Goal: Task Accomplishment & Management: Manage account settings

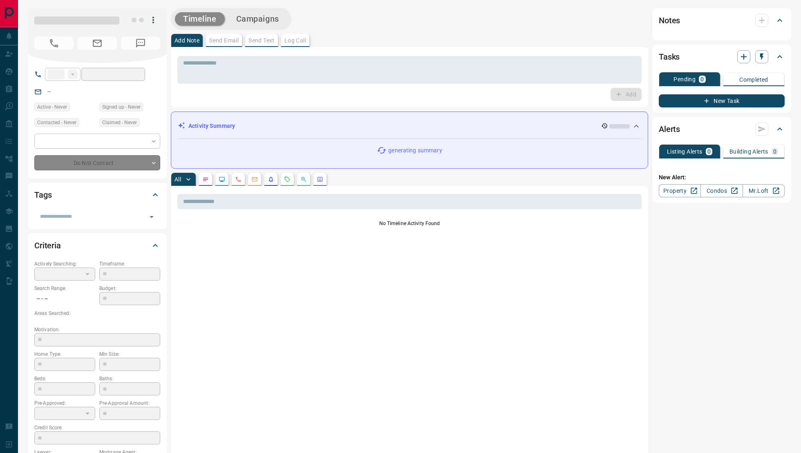
type input "**"
type input "**********"
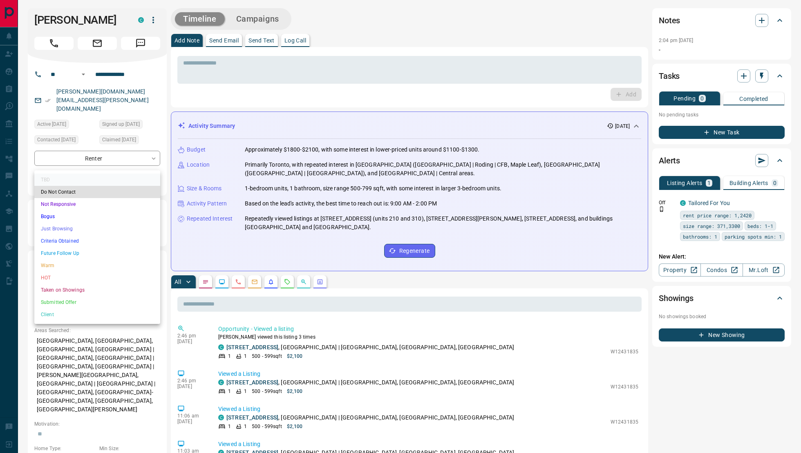
click at [77, 207] on li "Not Responsive" at bounding box center [97, 204] width 126 height 12
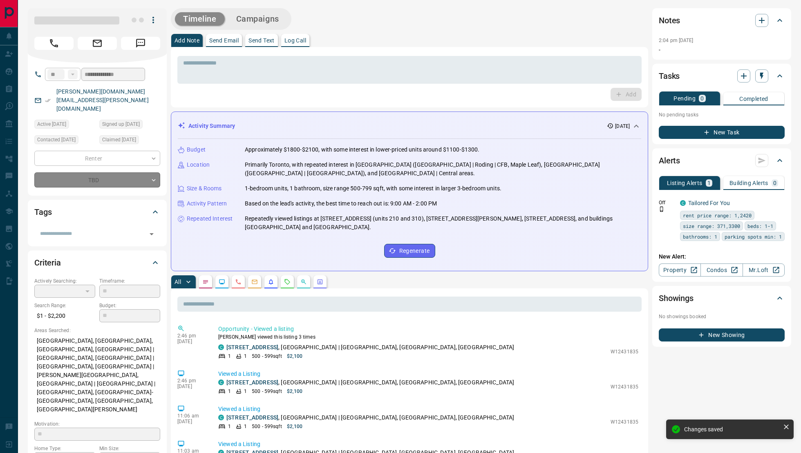
type input "*"
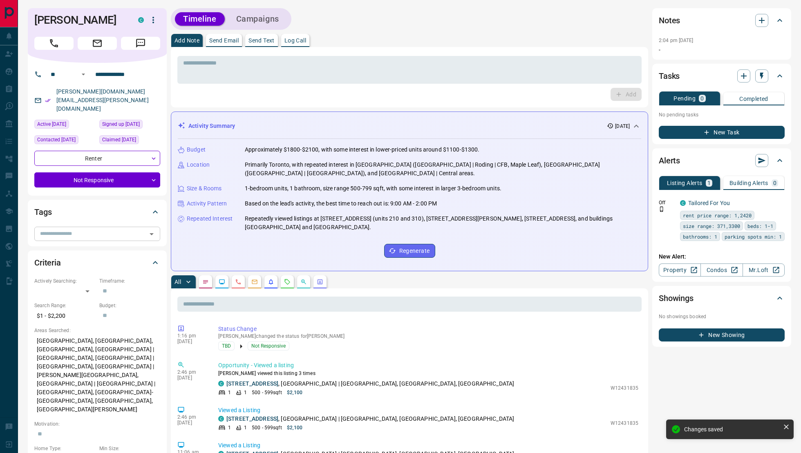
click at [149, 229] on icon "Open" at bounding box center [152, 234] width 10 height 10
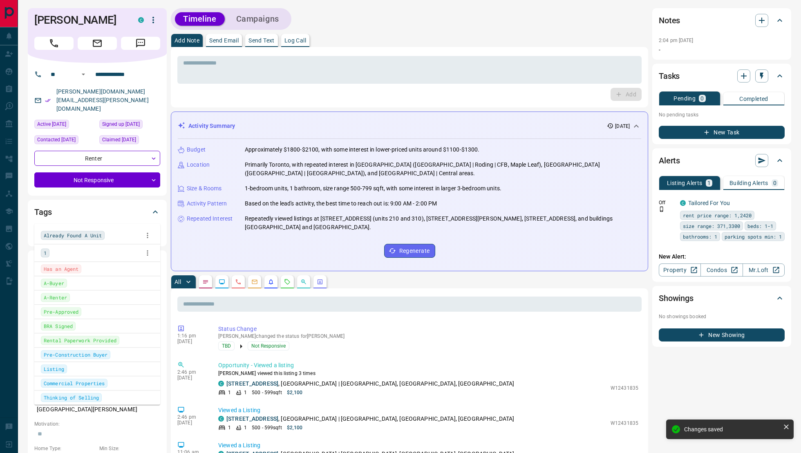
click at [89, 254] on div "1" at bounding box center [97, 253] width 113 height 12
click at [297, 39] on p "Log Call" at bounding box center [295, 41] width 22 height 6
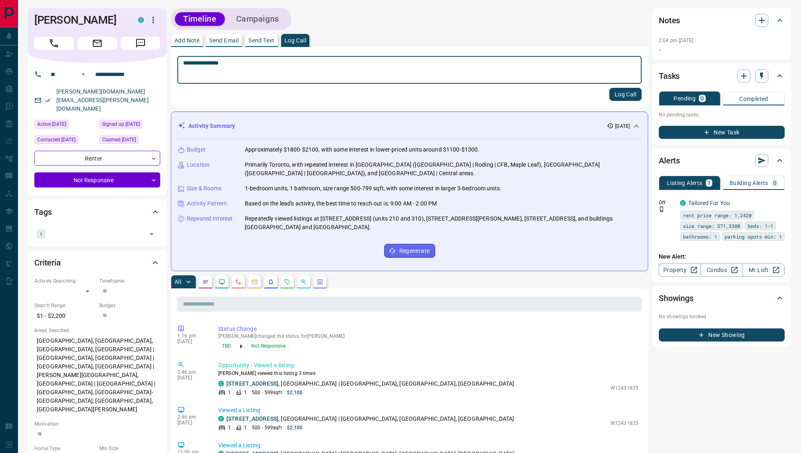
type textarea "**********"
click at [612, 92] on button "Log Call" at bounding box center [625, 94] width 32 height 13
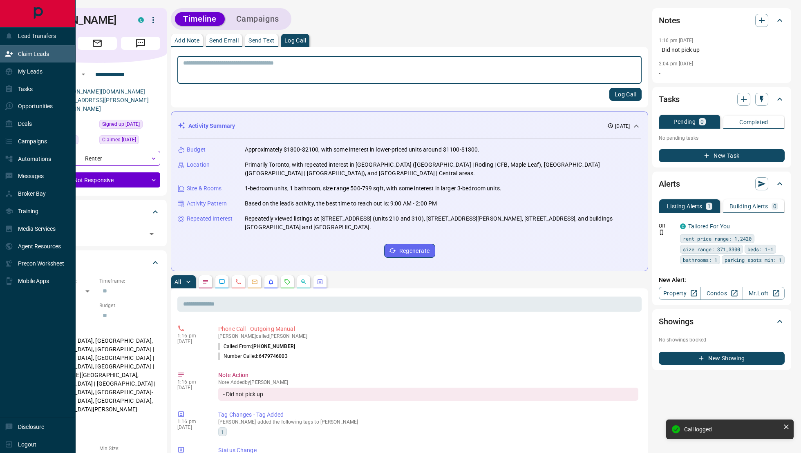
click at [21, 60] on div "Claim Leads" at bounding box center [27, 53] width 44 height 13
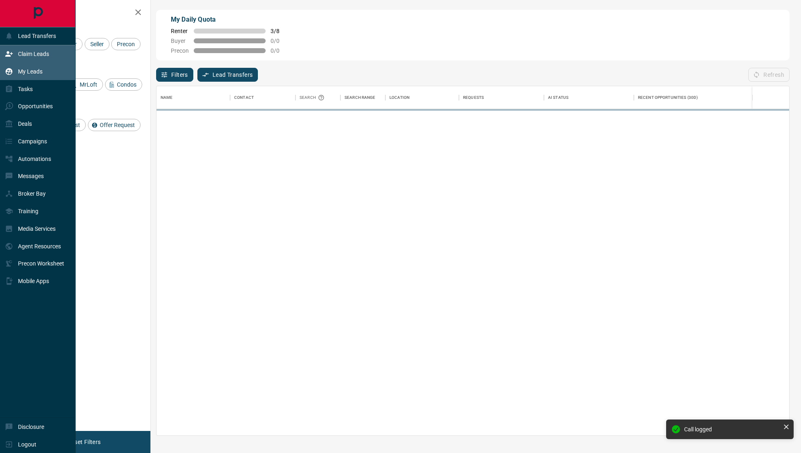
scroll to position [350, 633]
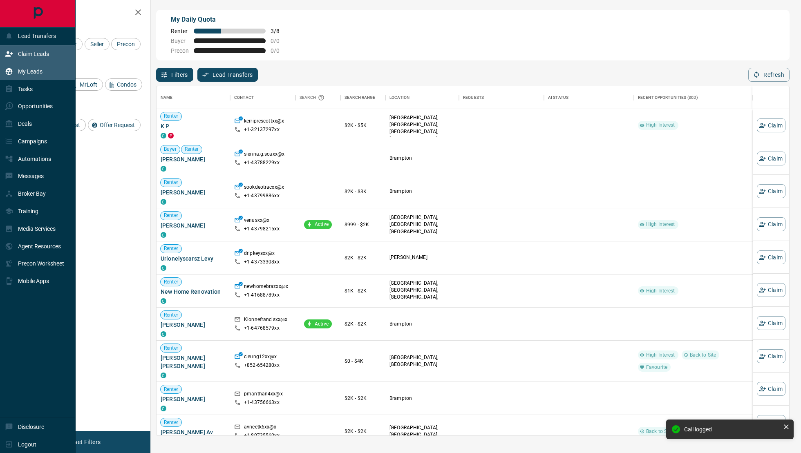
click at [28, 73] on p "My Leads" at bounding box center [30, 71] width 25 height 7
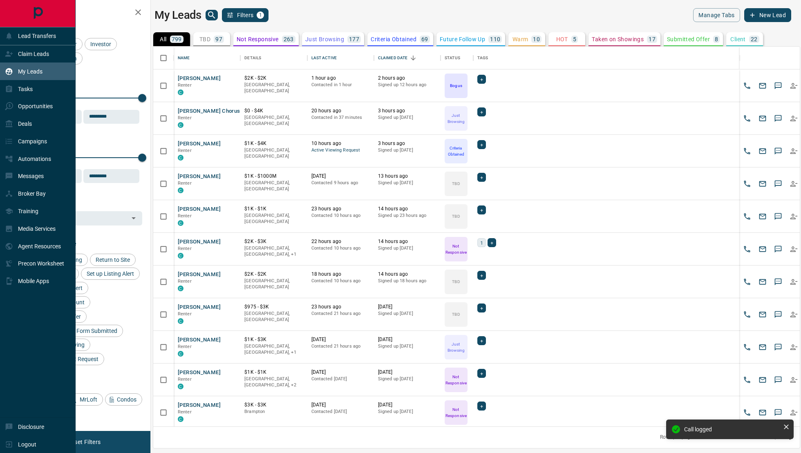
scroll to position [381, 647]
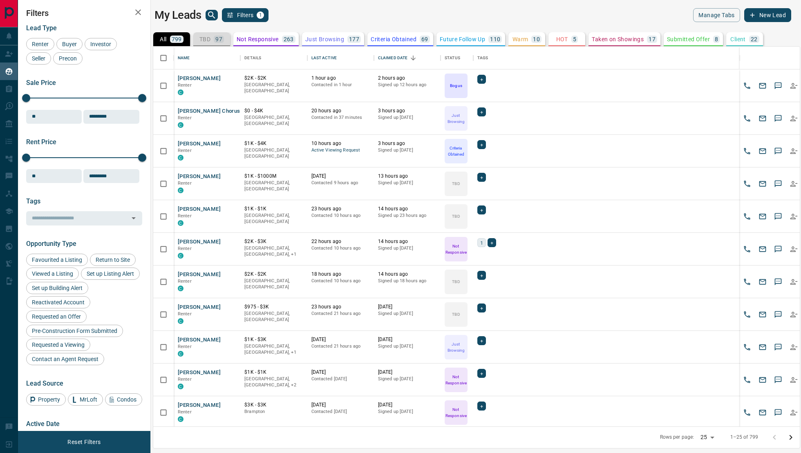
click at [215, 42] on div "97" at bounding box center [219, 39] width 10 height 7
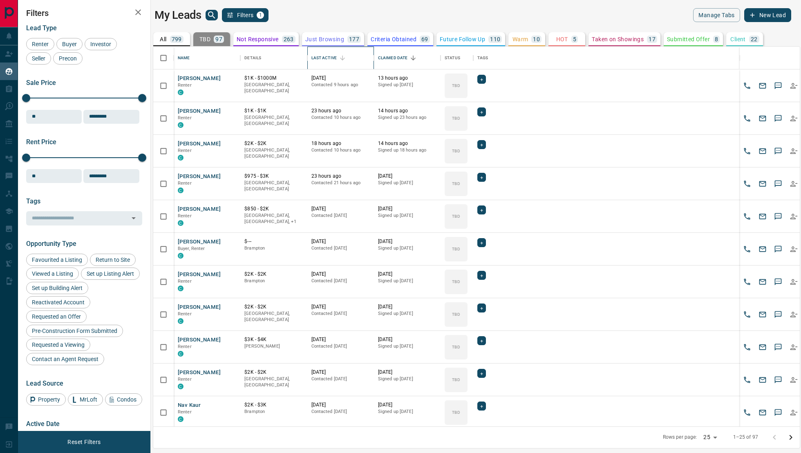
click at [329, 65] on div "Last Active" at bounding box center [323, 58] width 25 height 23
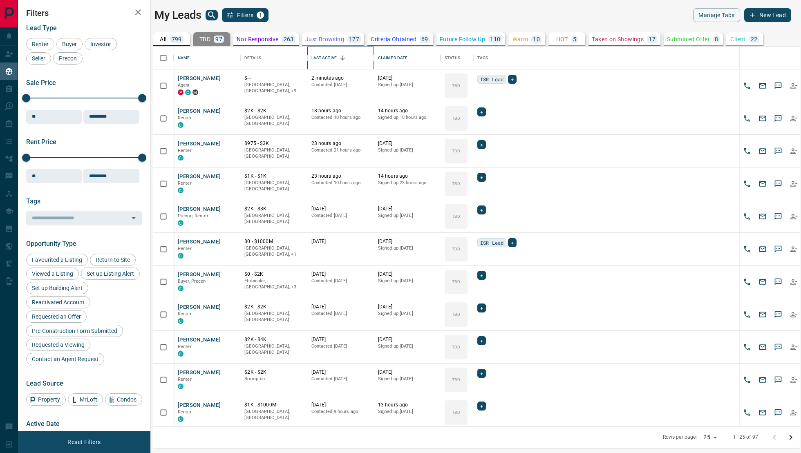
click at [333, 64] on div "Last Active" at bounding box center [323, 58] width 25 height 23
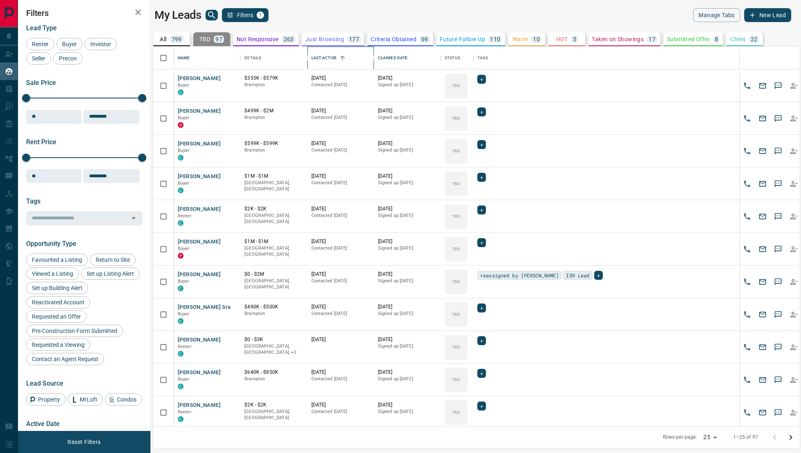
click at [333, 54] on div "Last Active" at bounding box center [323, 58] width 25 height 23
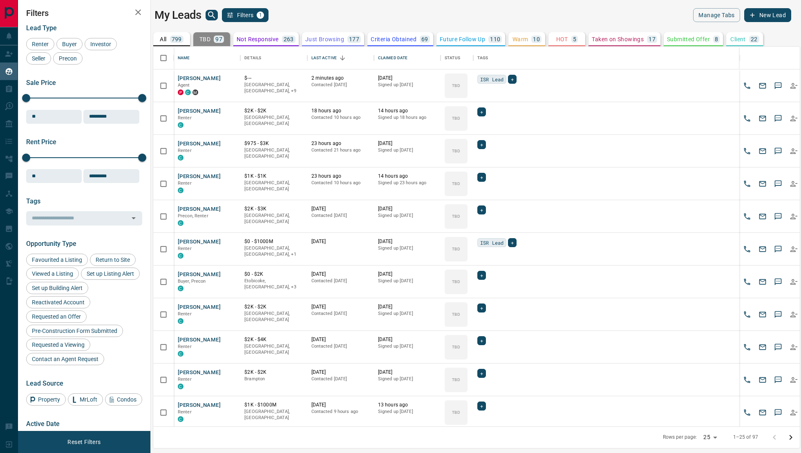
click at [170, 40] on div "799" at bounding box center [176, 39] width 13 height 7
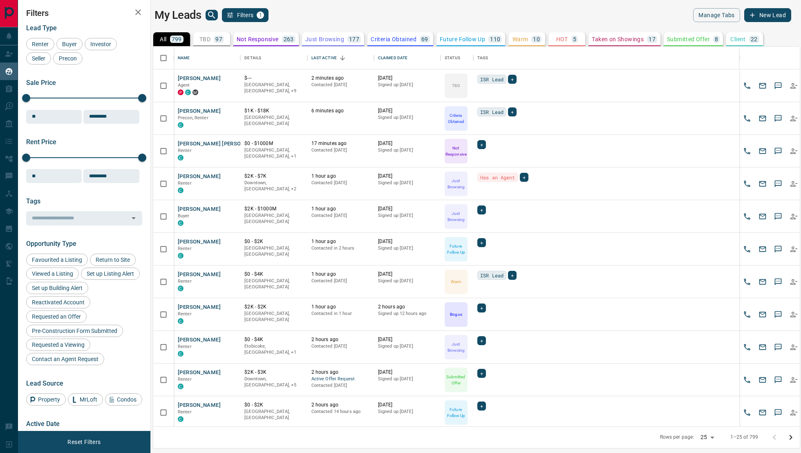
click at [217, 38] on p "97" at bounding box center [218, 39] width 7 height 6
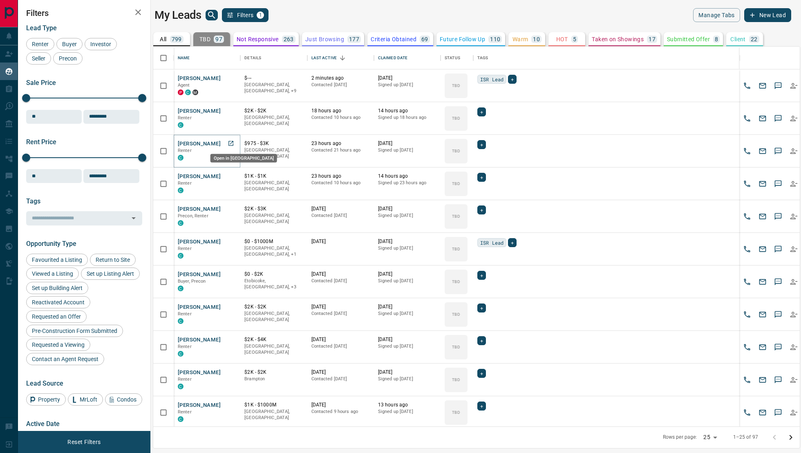
click at [226, 141] on link "Open in New Tab" at bounding box center [231, 143] width 11 height 11
